Goal: Task Accomplishment & Management: Use online tool/utility

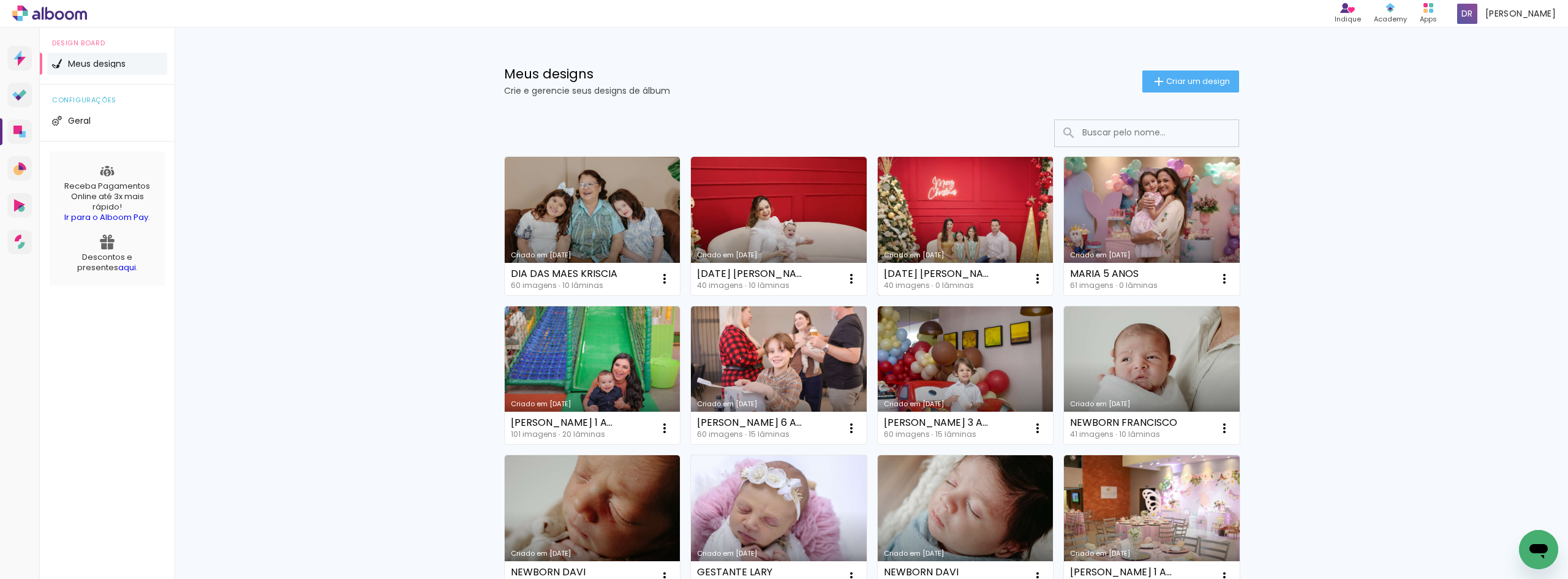
click at [1006, 209] on link "Criado em [DATE]" at bounding box center [965, 226] width 176 height 138
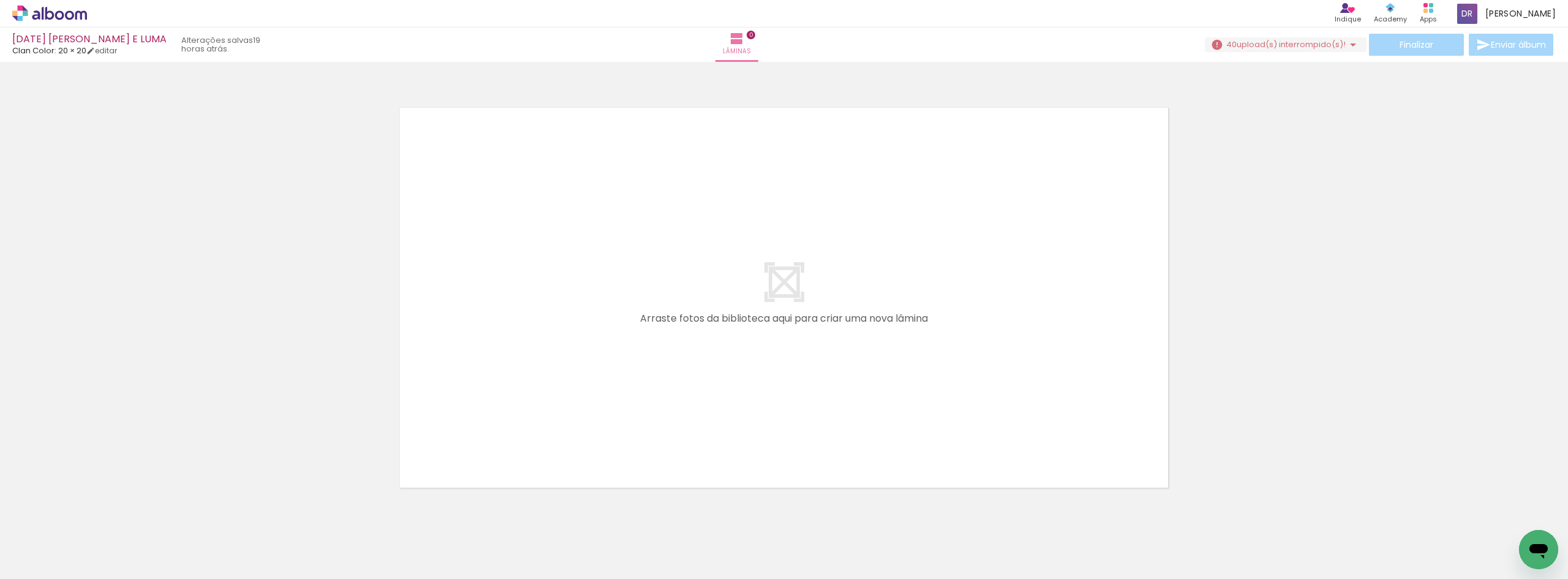
click at [1310, 48] on span "upload(s) interrompido(s)!" at bounding box center [1290, 45] width 109 height 12
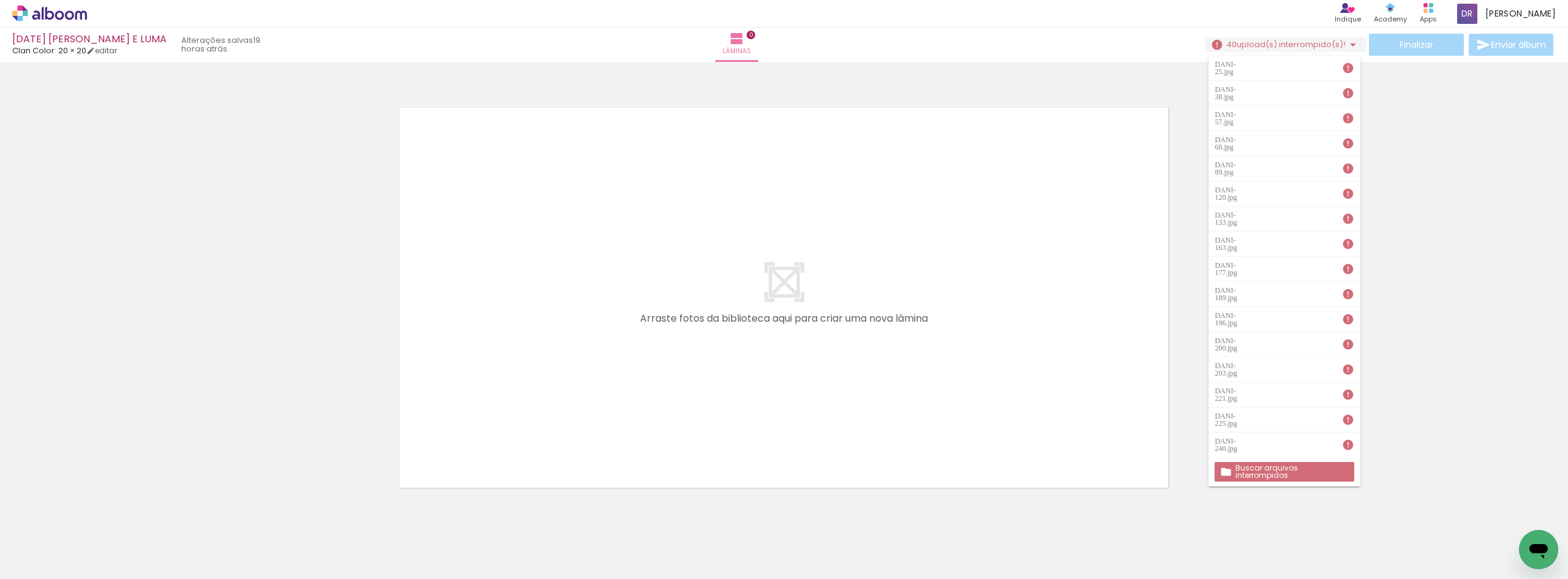
click at [0, 0] on slot "Buscar arquivos interrompidos" at bounding box center [0, 0] width 0 height 0
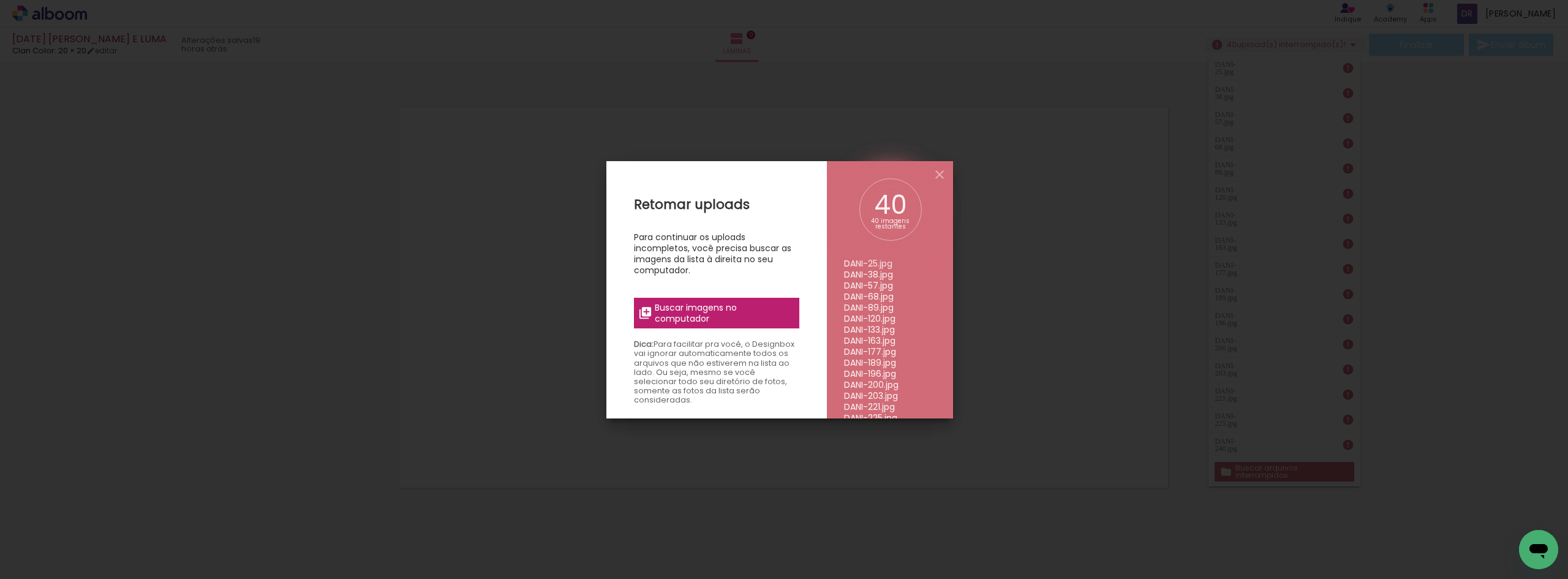
click at [703, 309] on span "Buscar imagens no computador" at bounding box center [723, 313] width 137 height 22
click at [0, 0] on input "file" at bounding box center [0, 0] width 0 height 0
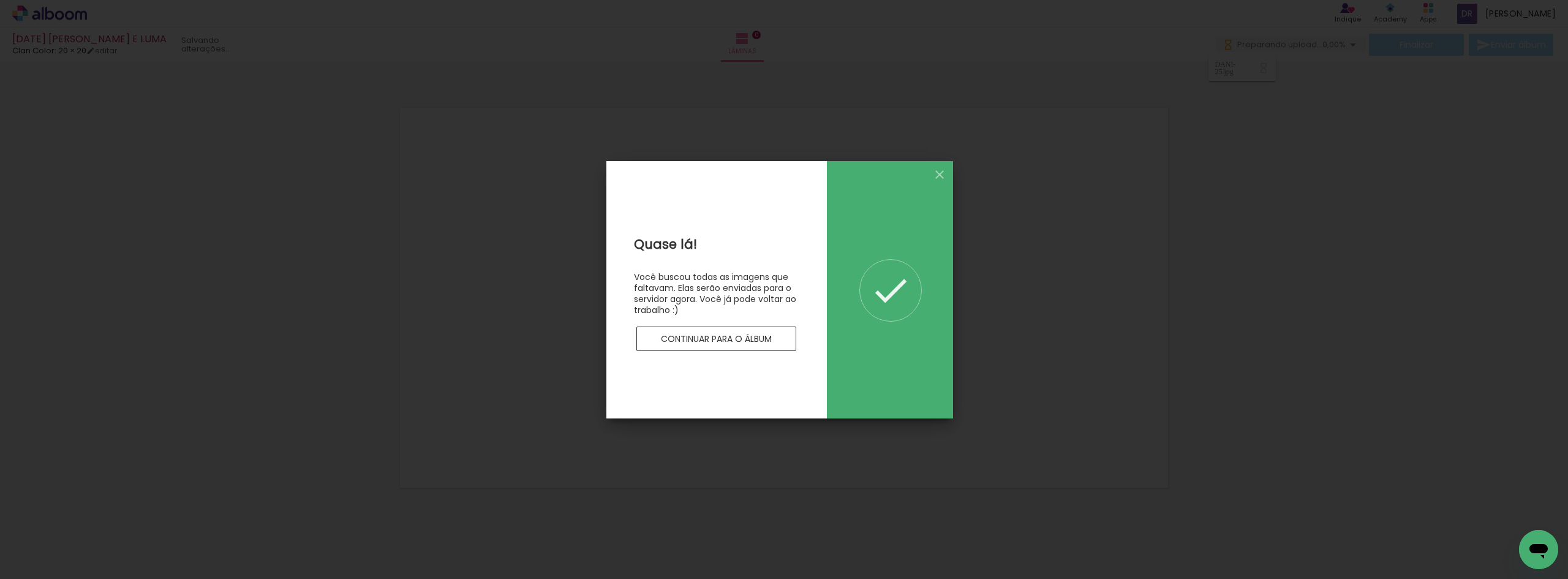
click at [0, 0] on slot "Continuar para o álbum" at bounding box center [0, 0] width 0 height 0
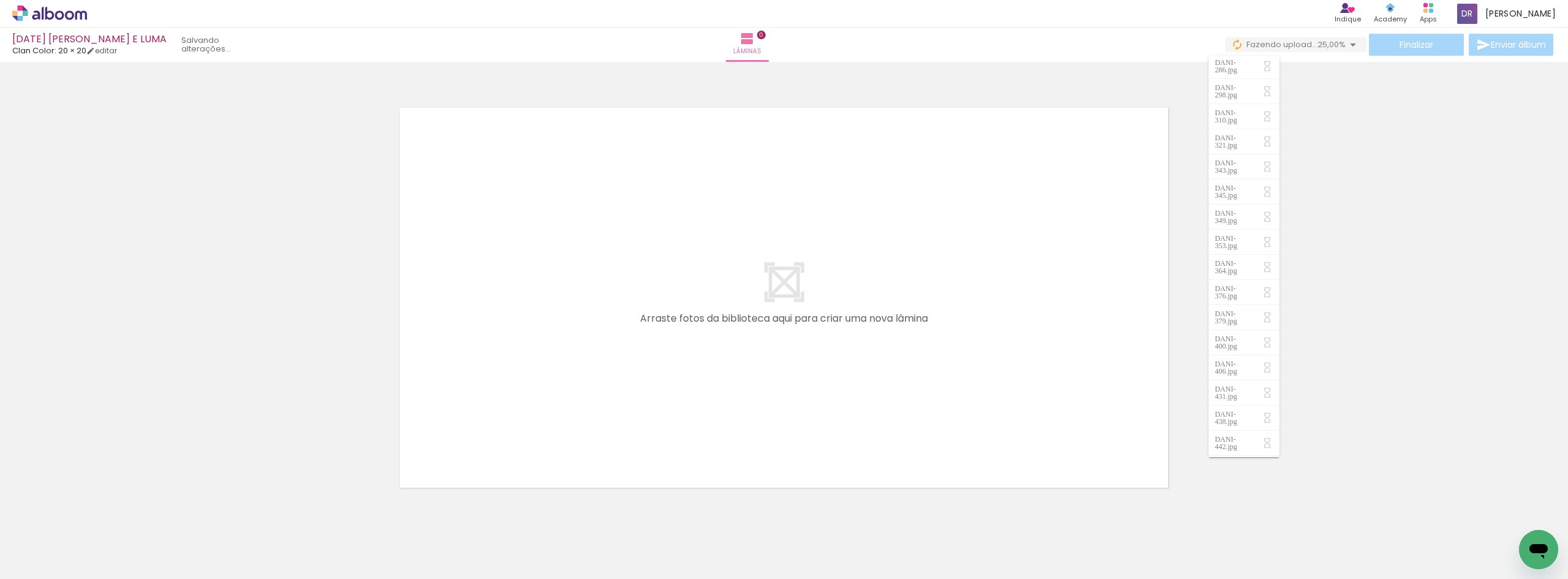
click at [233, 283] on div at bounding box center [784, 282] width 1568 height 432
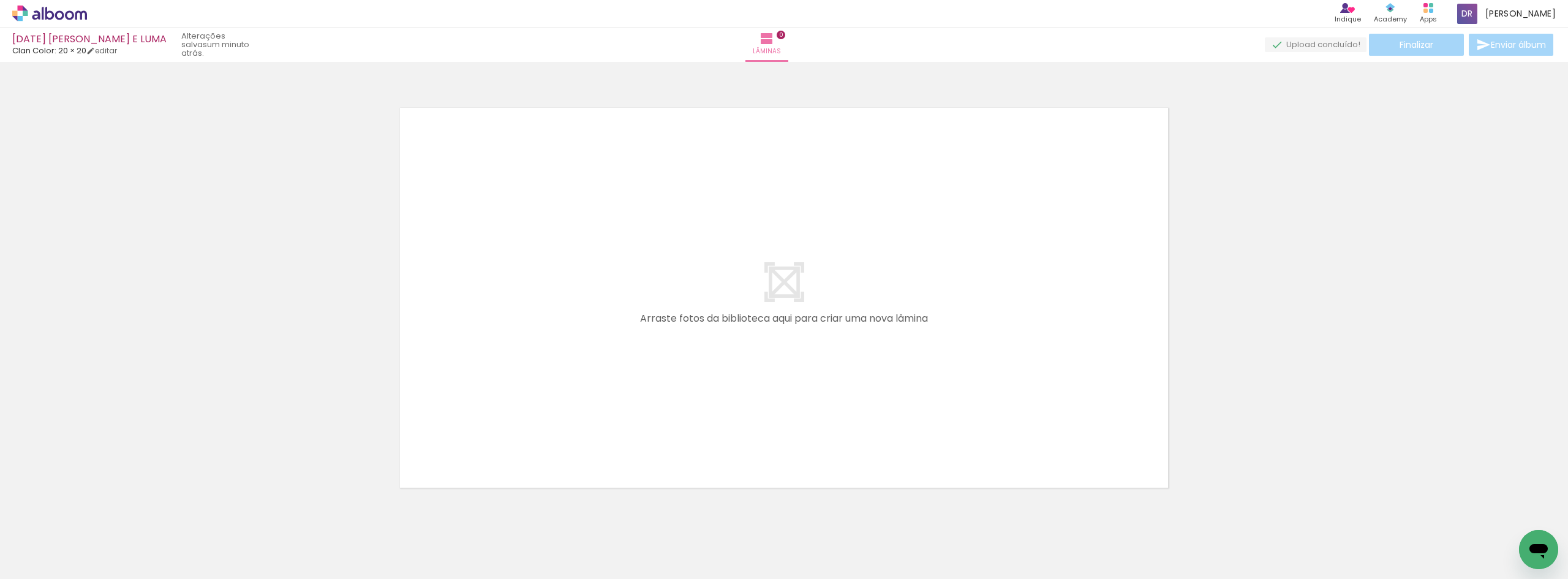
click at [1274, 220] on div at bounding box center [784, 282] width 1568 height 432
